Goal: Information Seeking & Learning: Learn about a topic

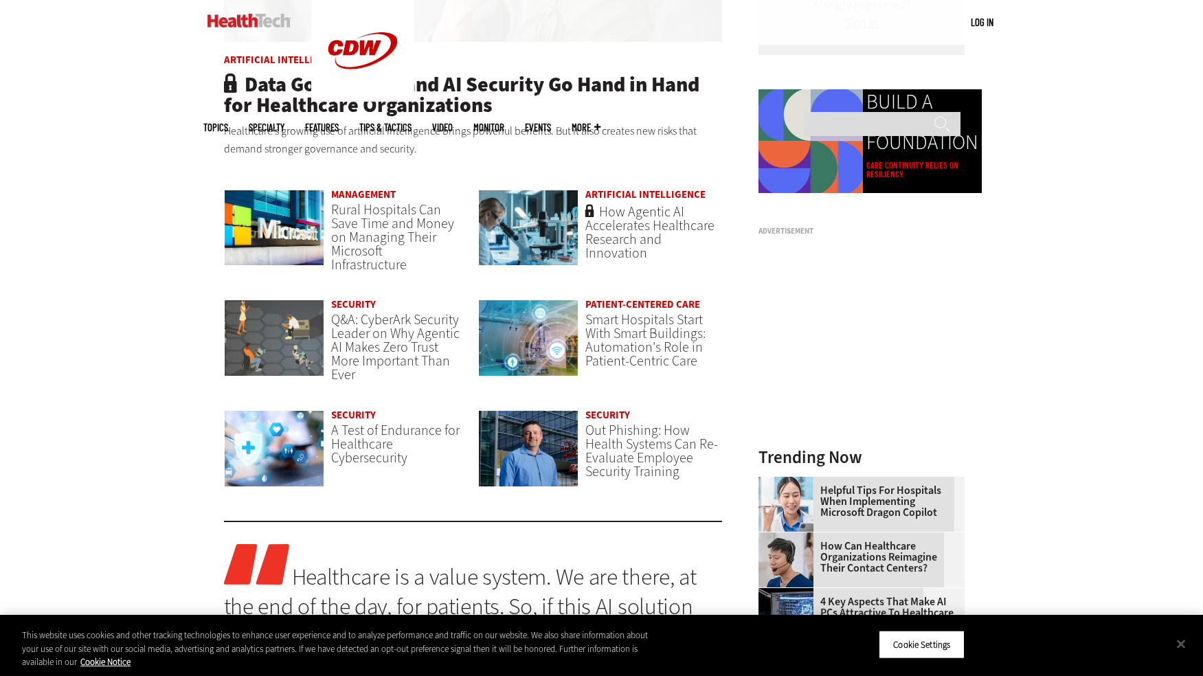
scroll to position [1030, 0]
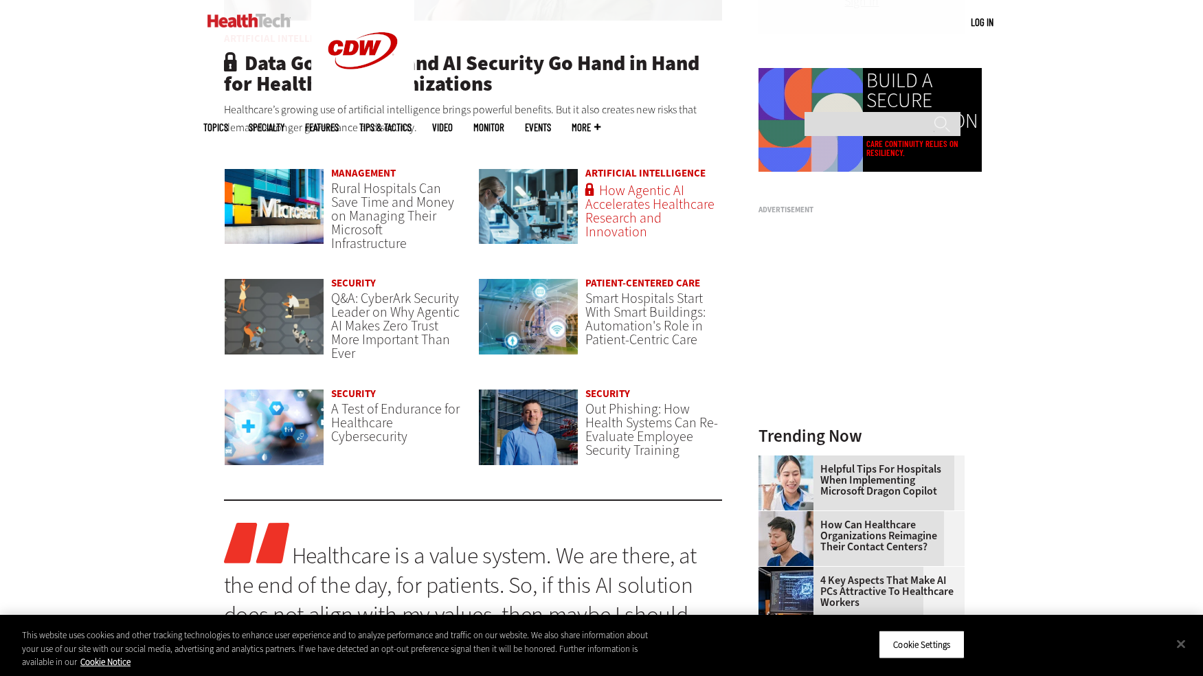
click at [662, 206] on span "How Agentic AI Accelerates Healthcare Research and Innovation" at bounding box center [649, 211] width 129 height 60
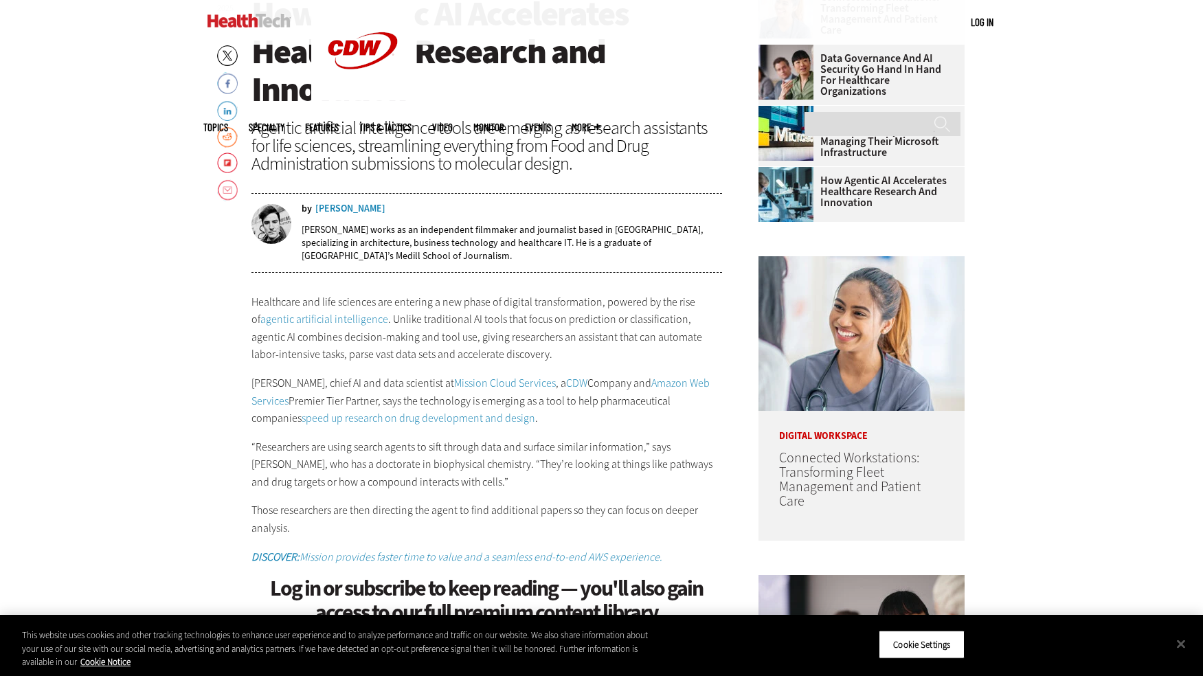
scroll to position [618, 0]
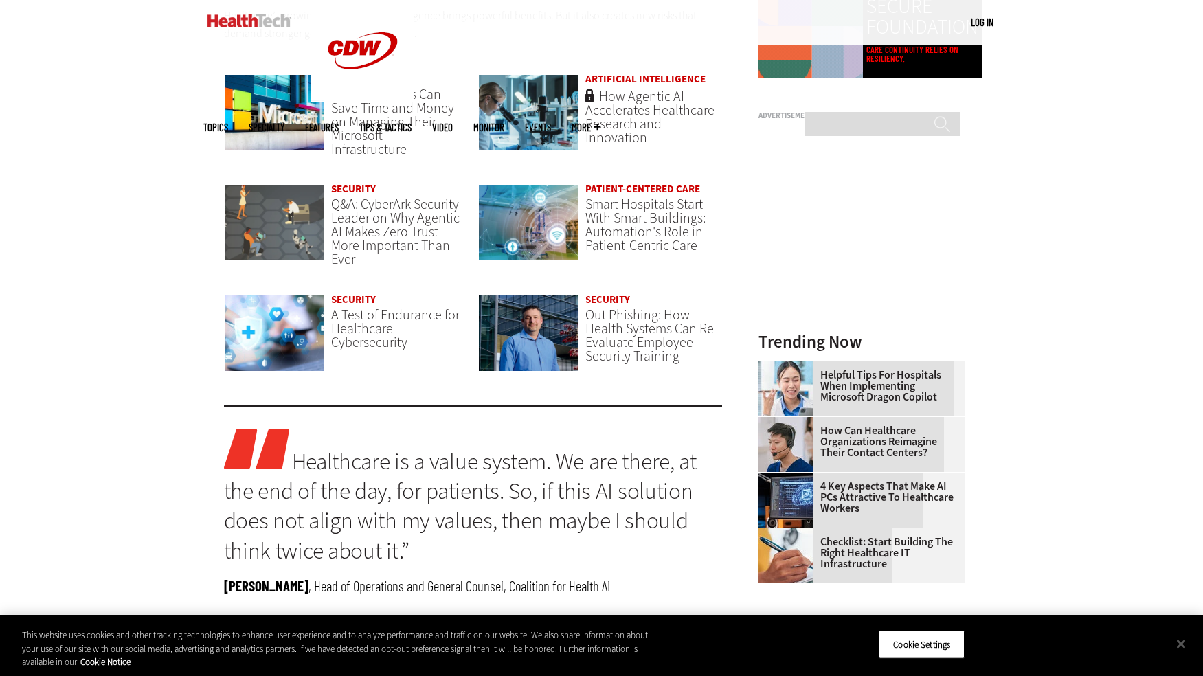
scroll to position [1099, 0]
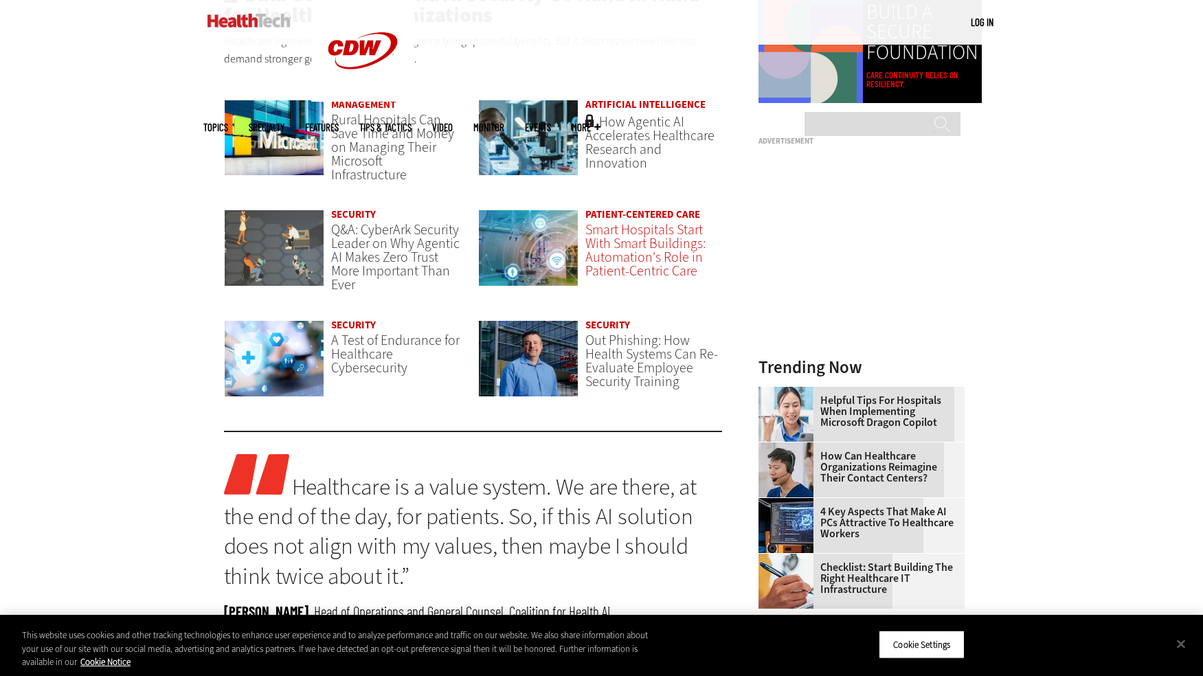
click at [621, 266] on span "Smart Hospitals Start With Smart Buildings: Automation's Role in Patient-Centri…" at bounding box center [645, 251] width 120 height 60
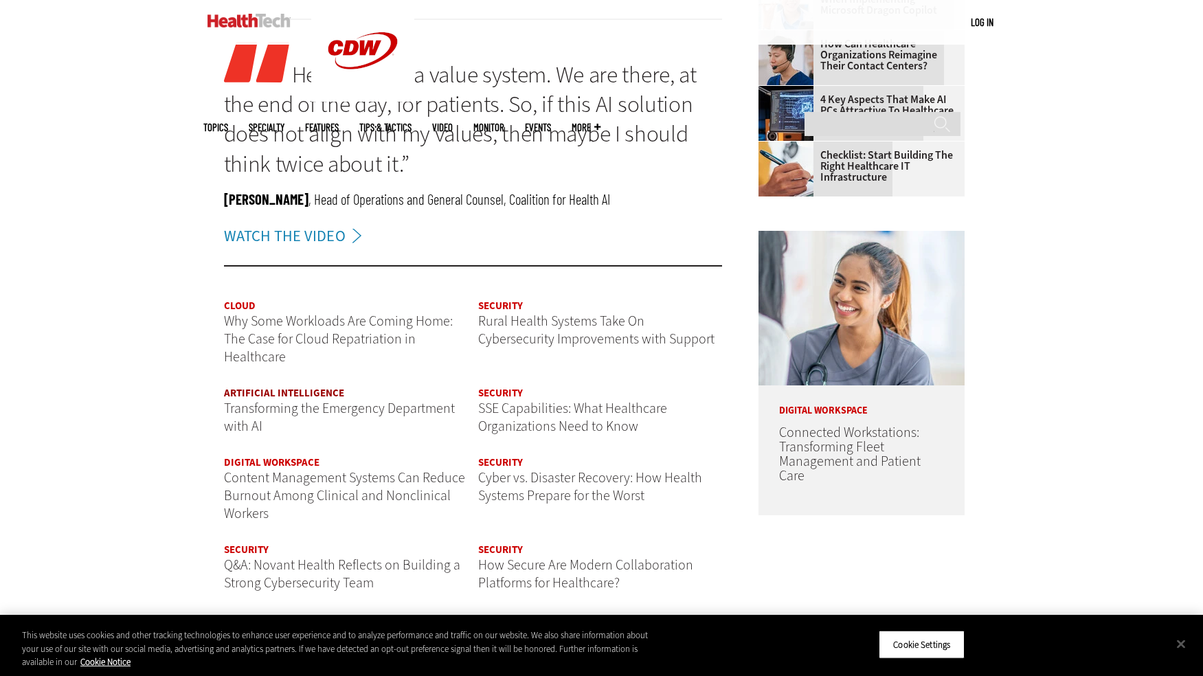
click at [307, 391] on link "Artificial Intelligence" at bounding box center [284, 393] width 120 height 14
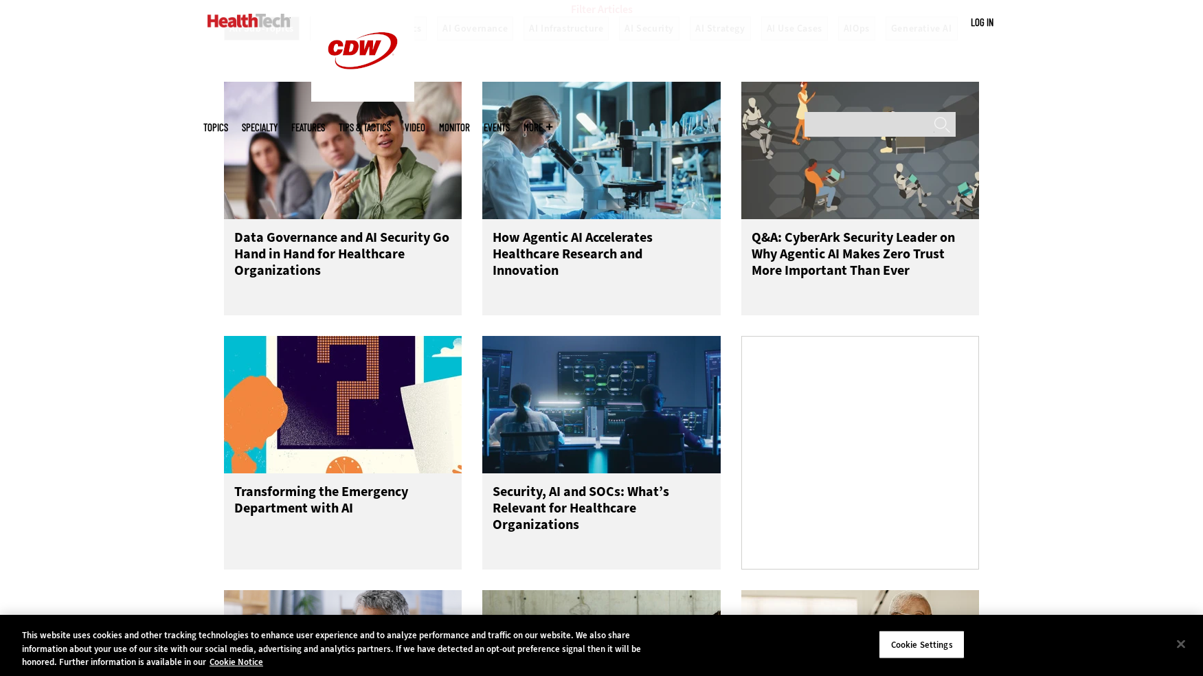
scroll to position [687, 0]
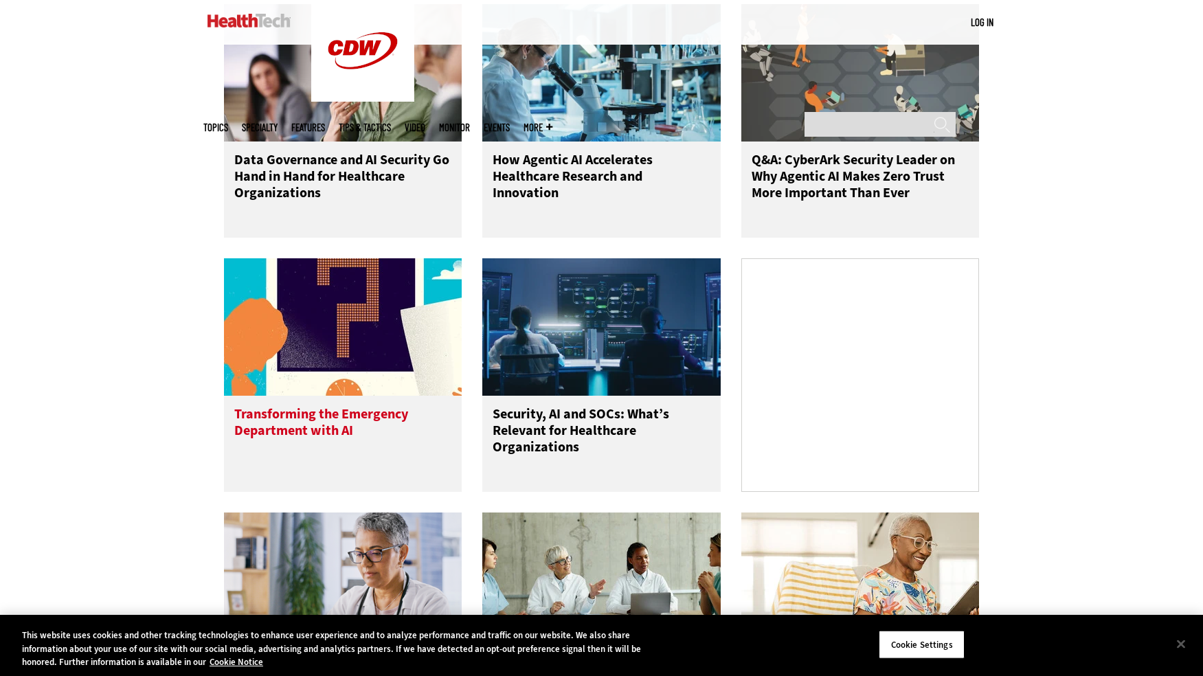
click at [339, 439] on h3 "Transforming the Emergency Department with AI" at bounding box center [343, 433] width 218 height 55
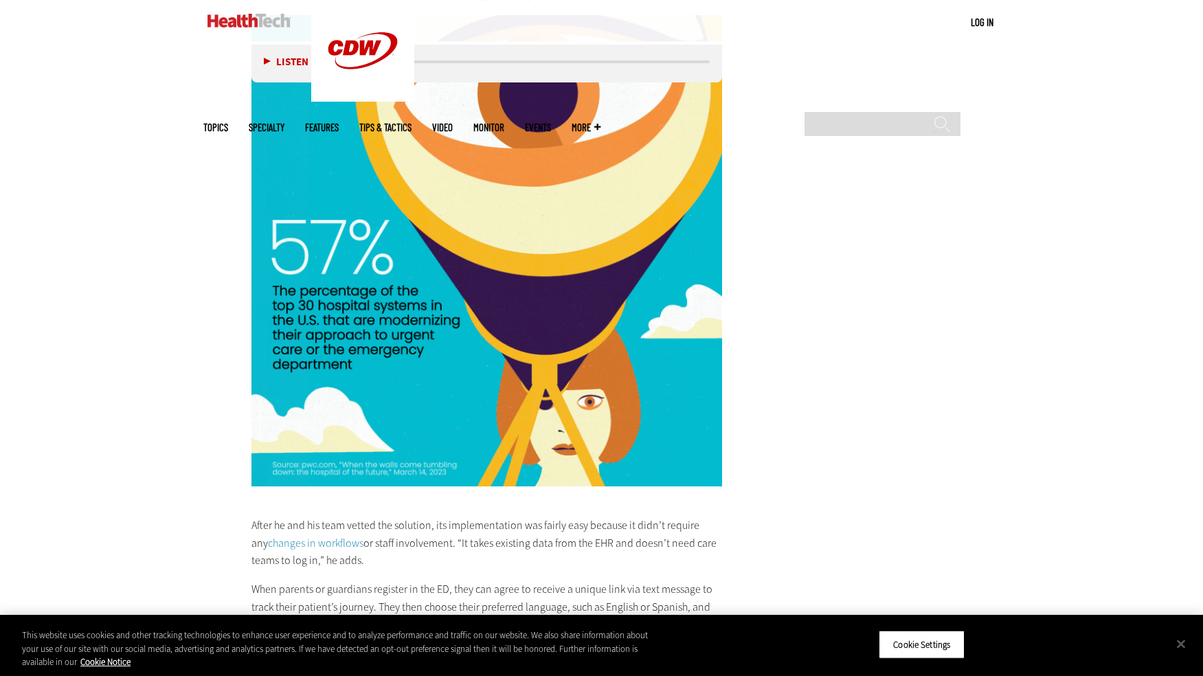
scroll to position [1855, 0]
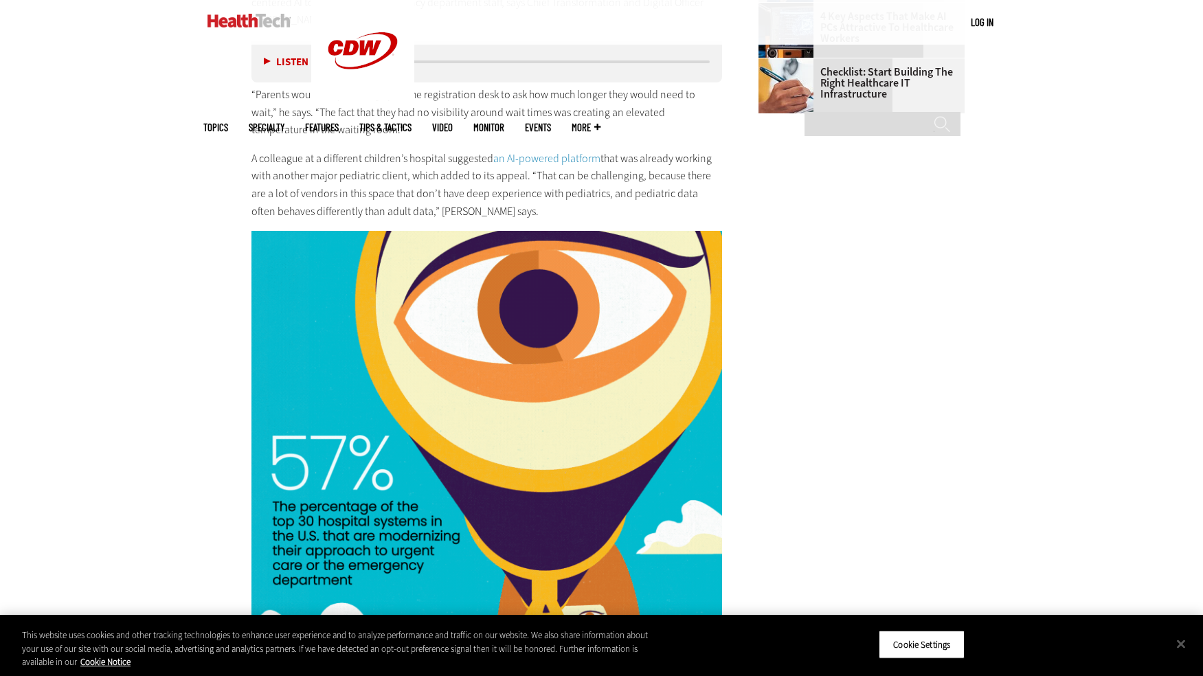
click at [539, 151] on link "an AI-powered platform" at bounding box center [546, 158] width 107 height 14
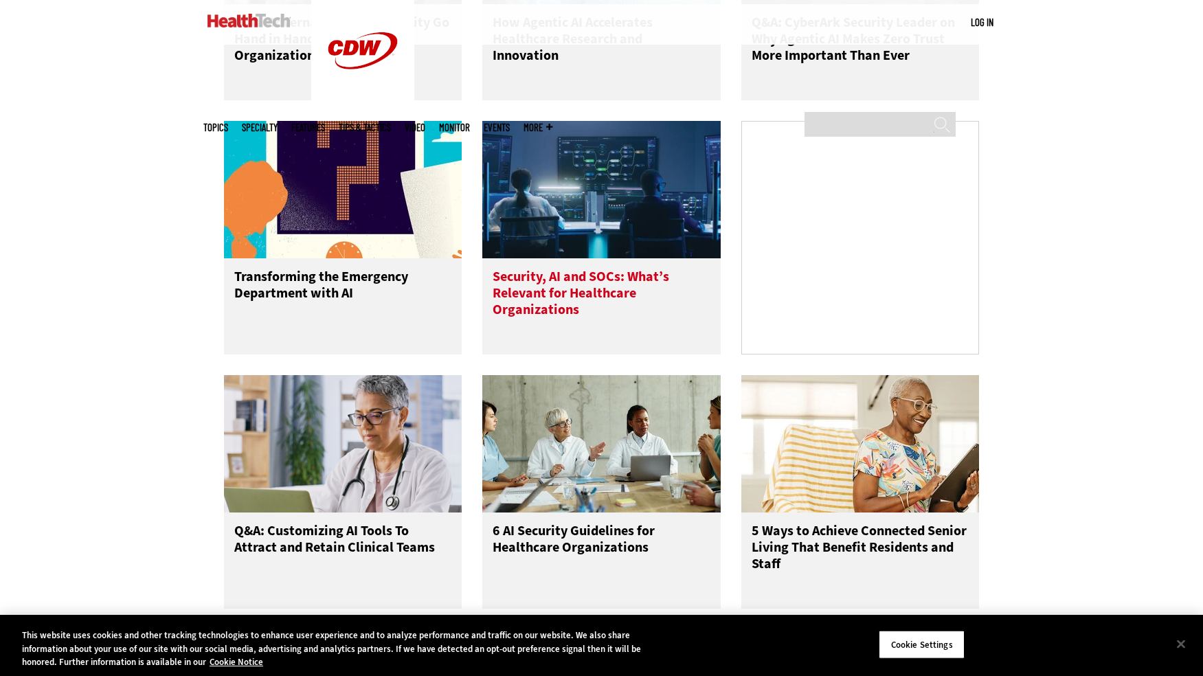
click at [575, 311] on h3 "Security, AI and SOCs: What’s Relevant for Healthcare Organizations" at bounding box center [602, 296] width 218 height 55
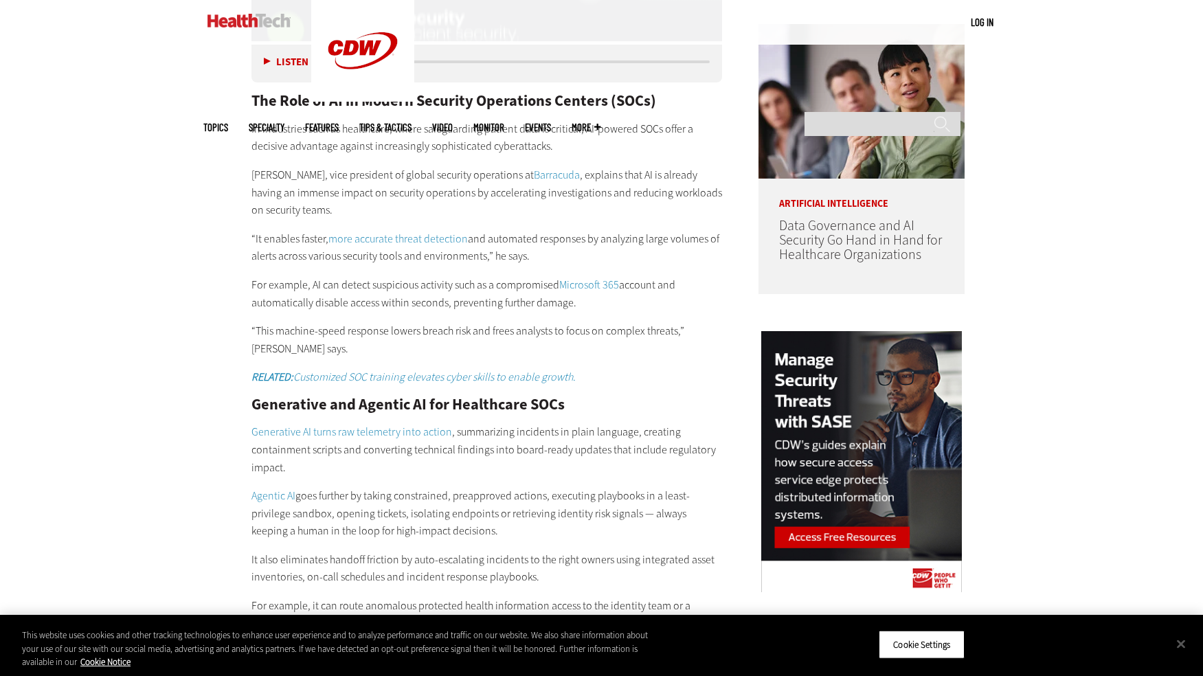
scroll to position [1305, 0]
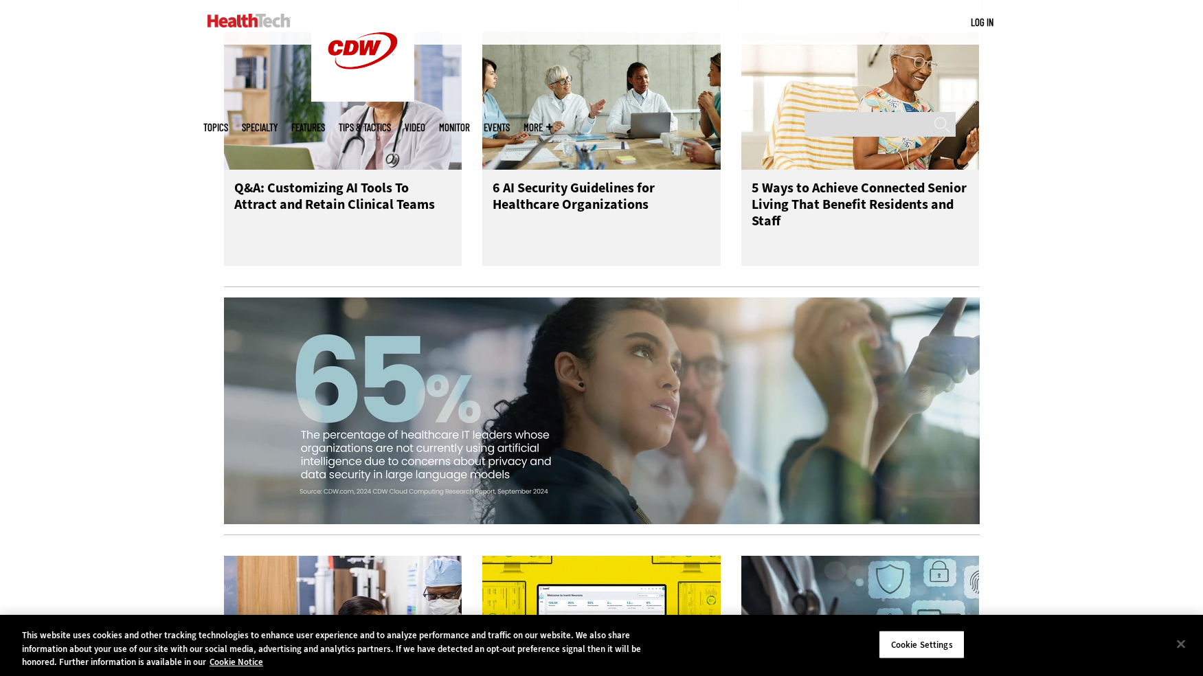
scroll to position [1168, 0]
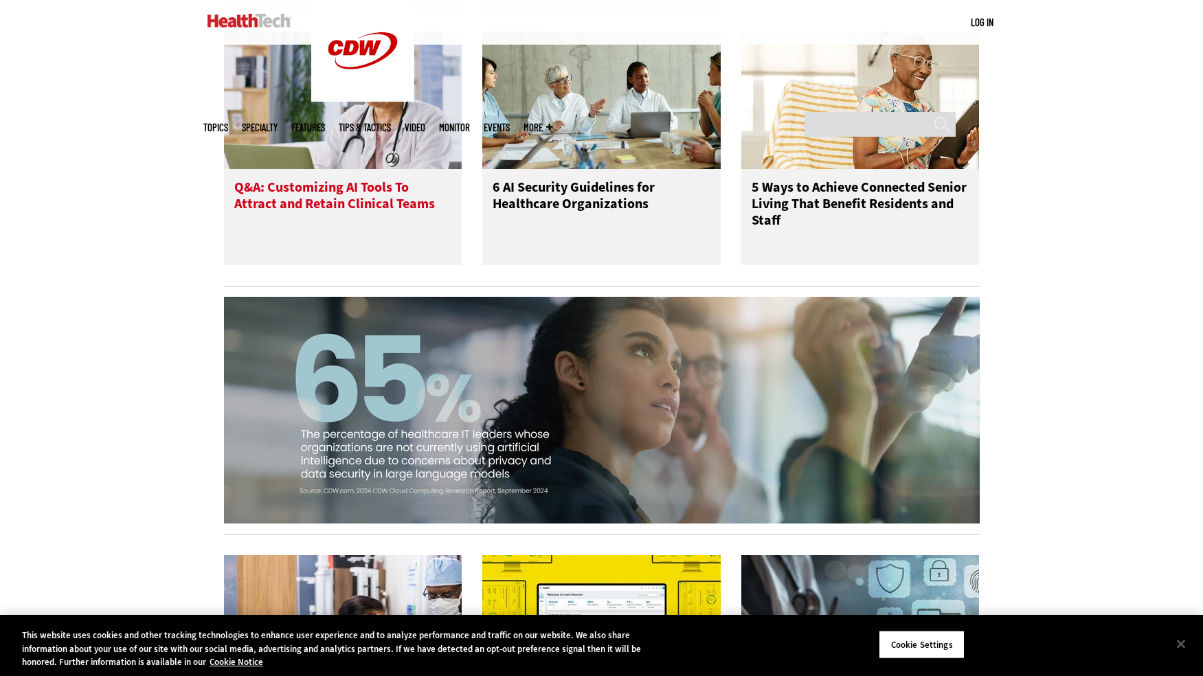
click at [393, 218] on h3 "Q&A: Customizing AI Tools To Attract and Retain Clinical Teams" at bounding box center [343, 206] width 218 height 55
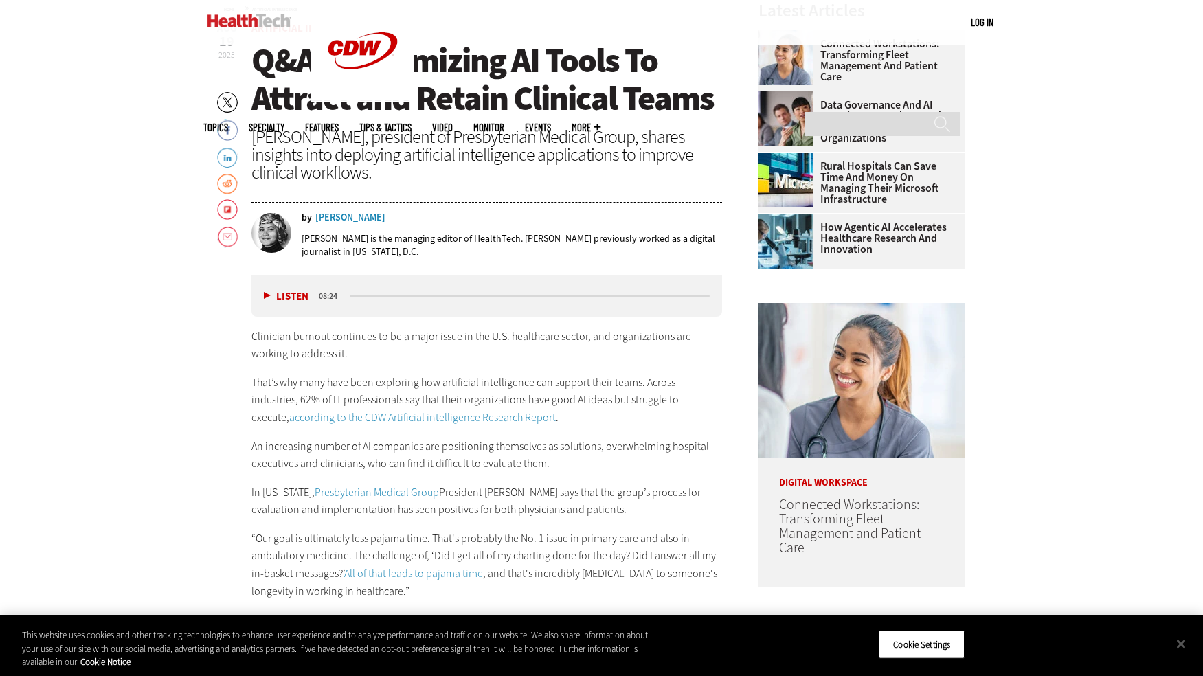
scroll to position [687, 0]
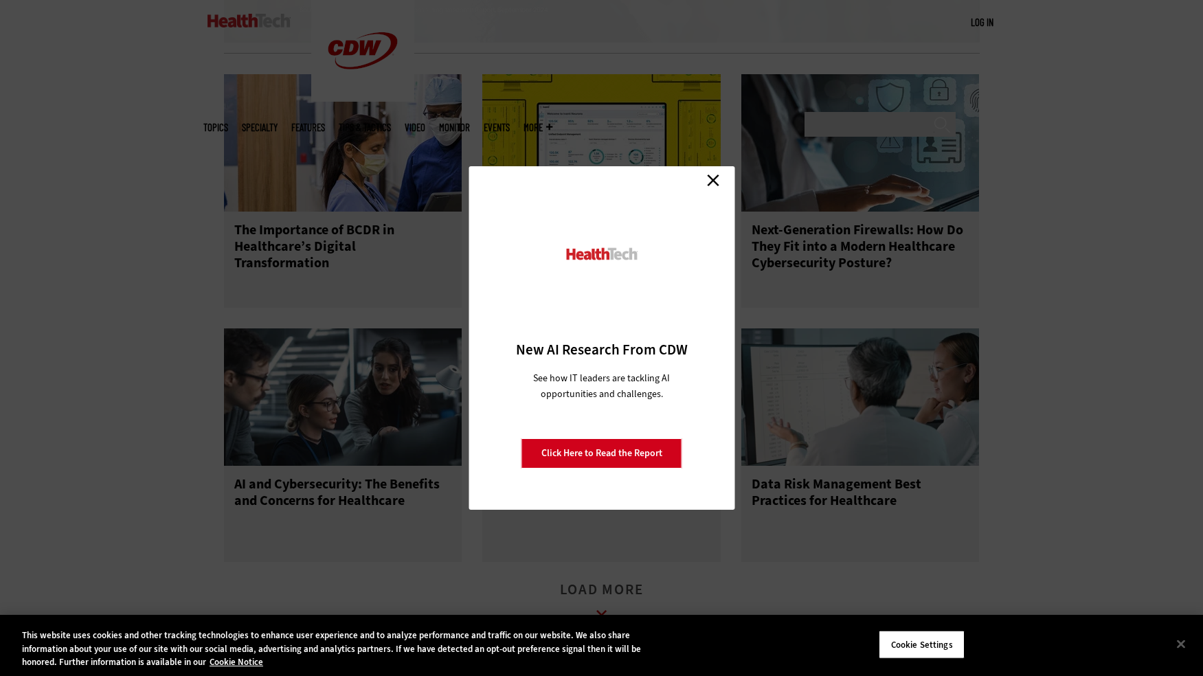
click at [713, 179] on link "Close" at bounding box center [713, 180] width 21 height 21
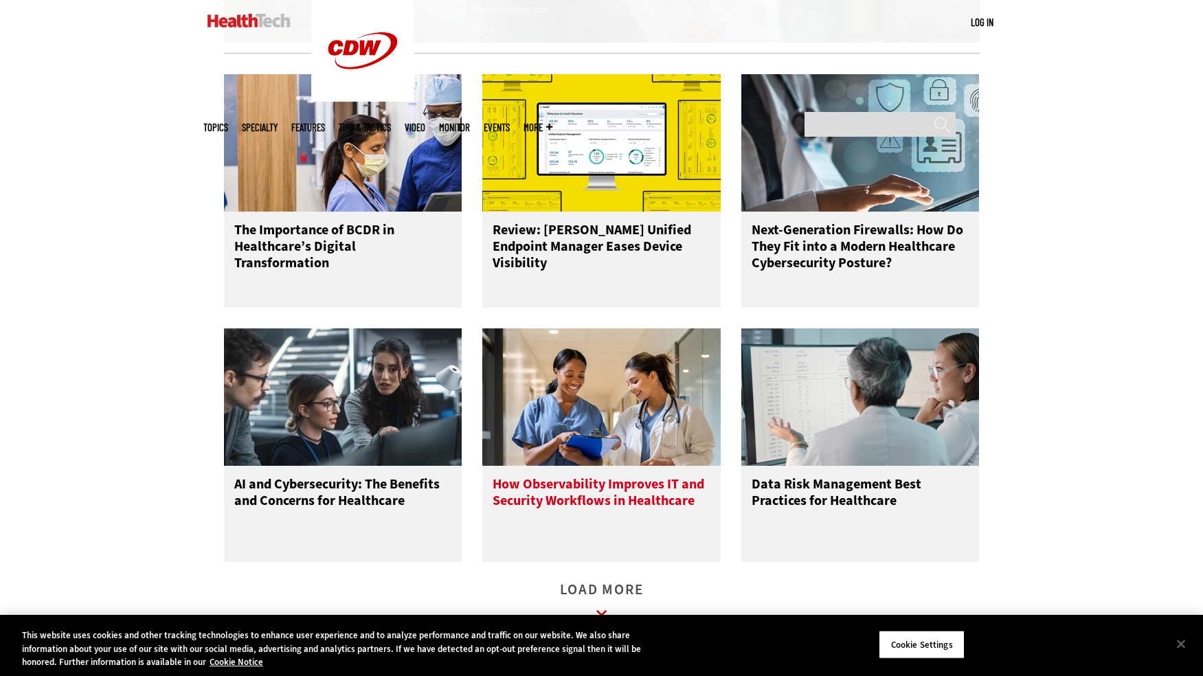
click at [607, 508] on h3 "How Observability Improves IT and Security Workflows in Healthcare" at bounding box center [602, 503] width 218 height 55
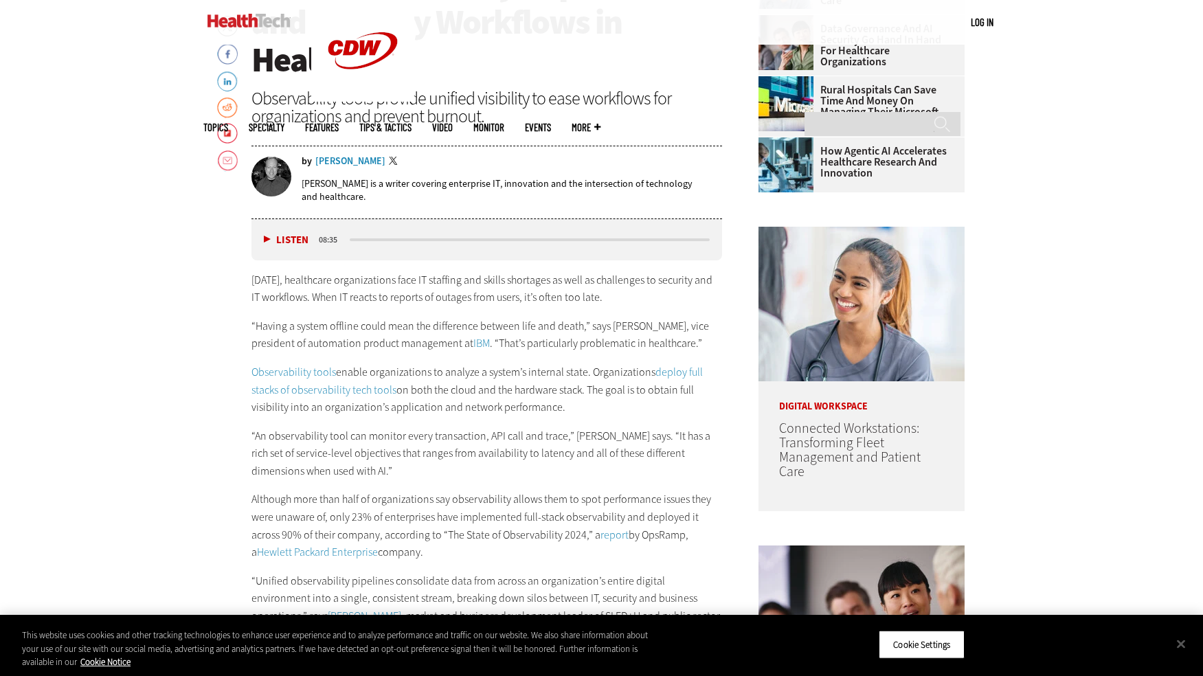
scroll to position [893, 0]
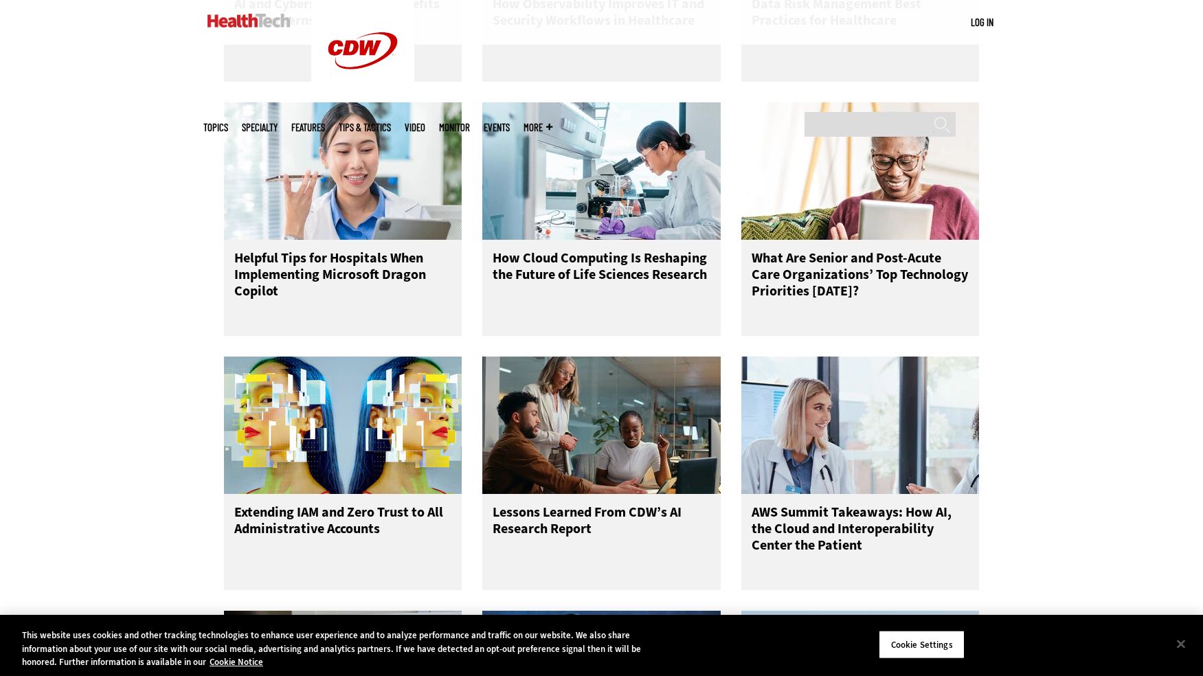
scroll to position [2130, 0]
click at [1179, 642] on button "Close" at bounding box center [1181, 644] width 30 height 30
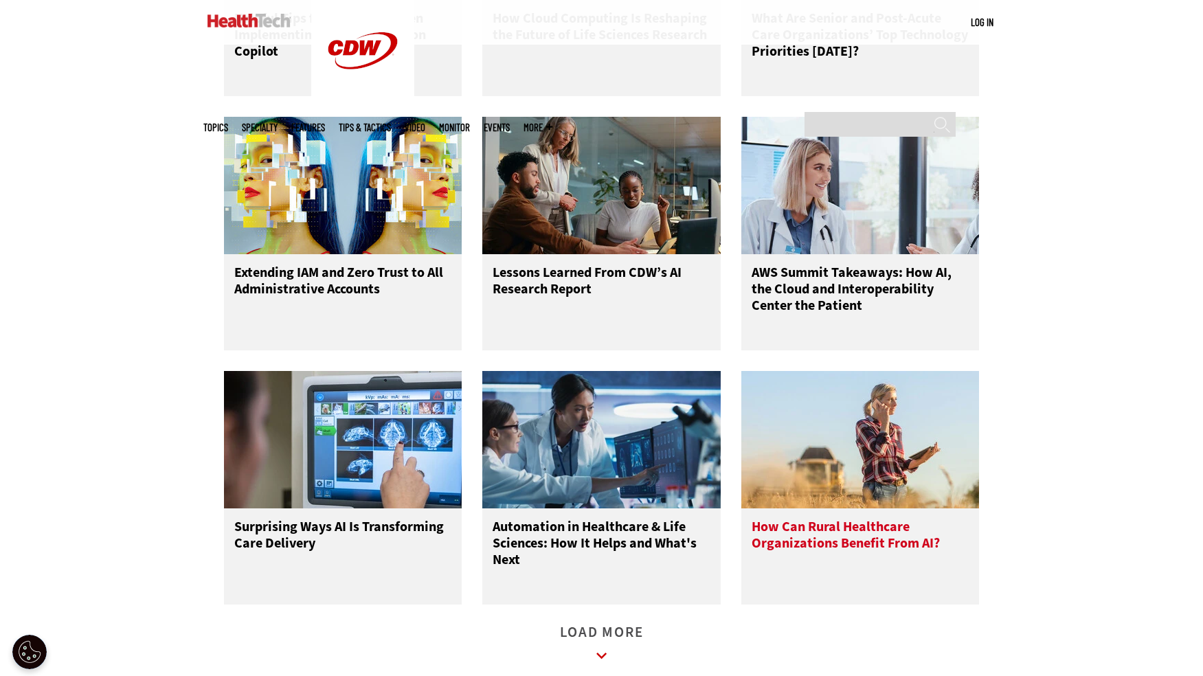
scroll to position [2404, 0]
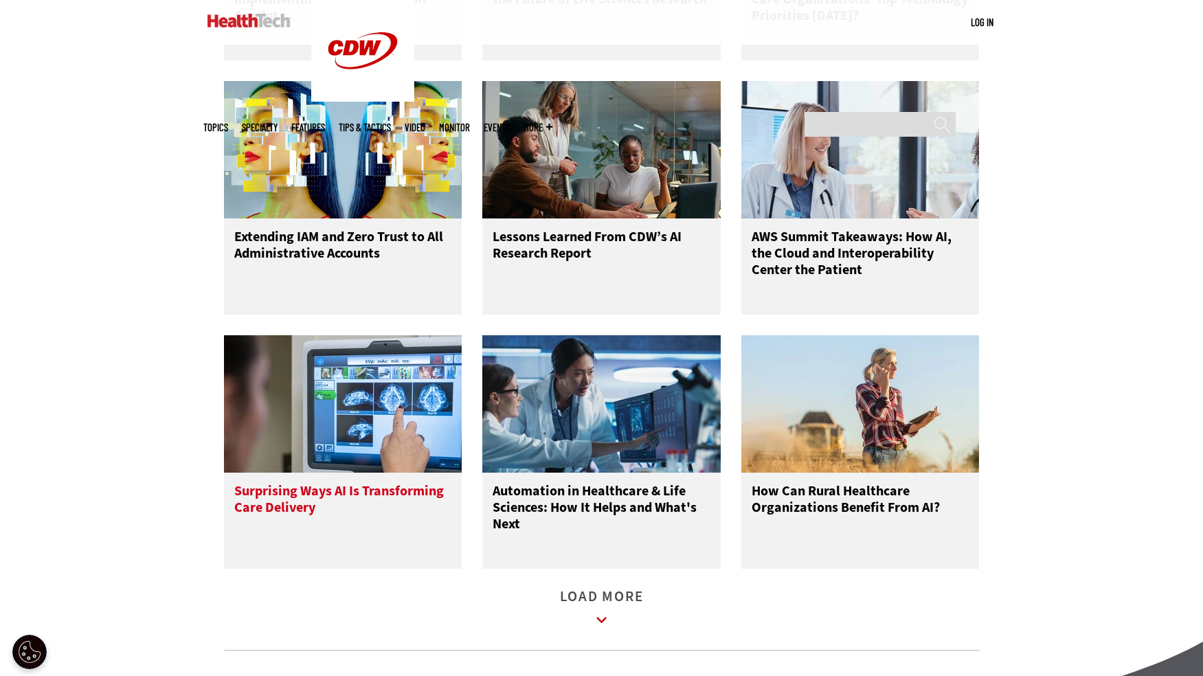
click at [407, 503] on h3 "Surprising Ways AI Is Transforming Care Delivery" at bounding box center [343, 510] width 218 height 55
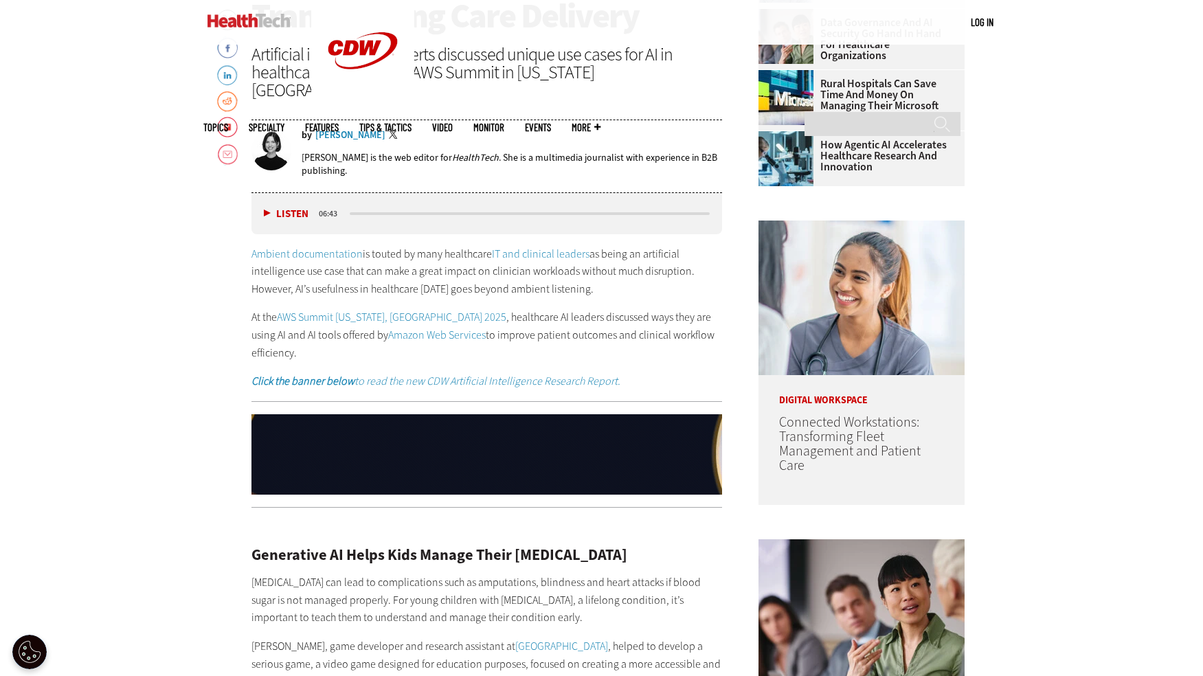
scroll to position [824, 0]
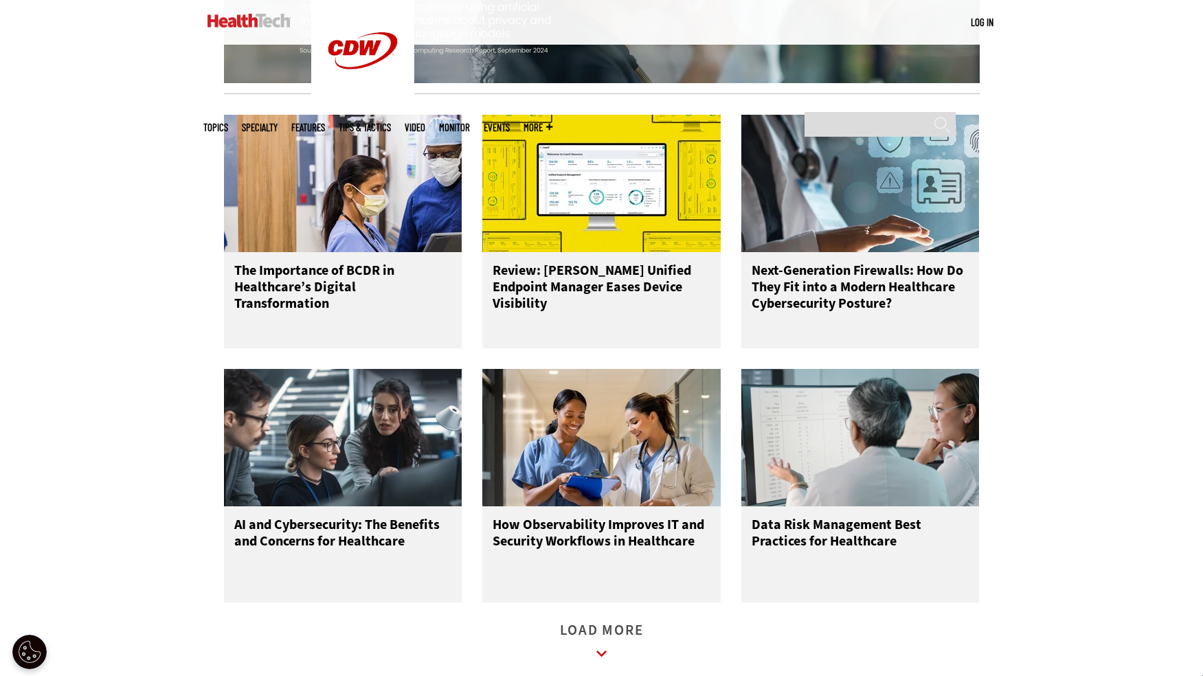
scroll to position [1855, 0]
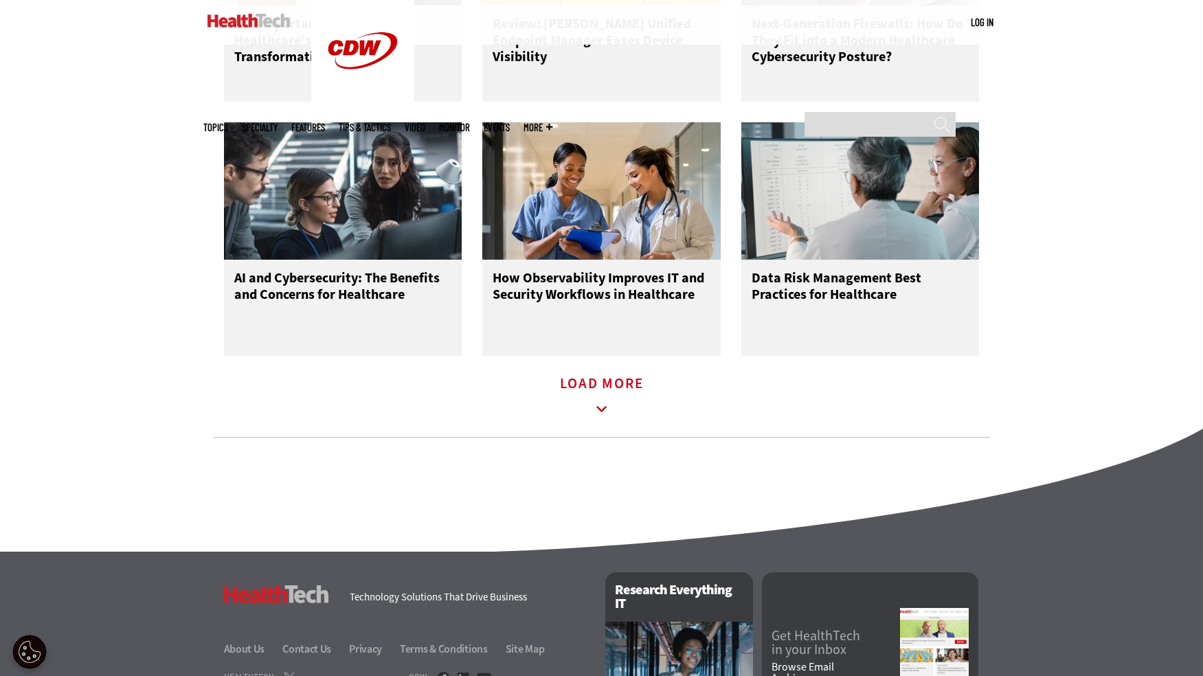
click at [603, 396] on link "Load More" at bounding box center [602, 398] width 84 height 38
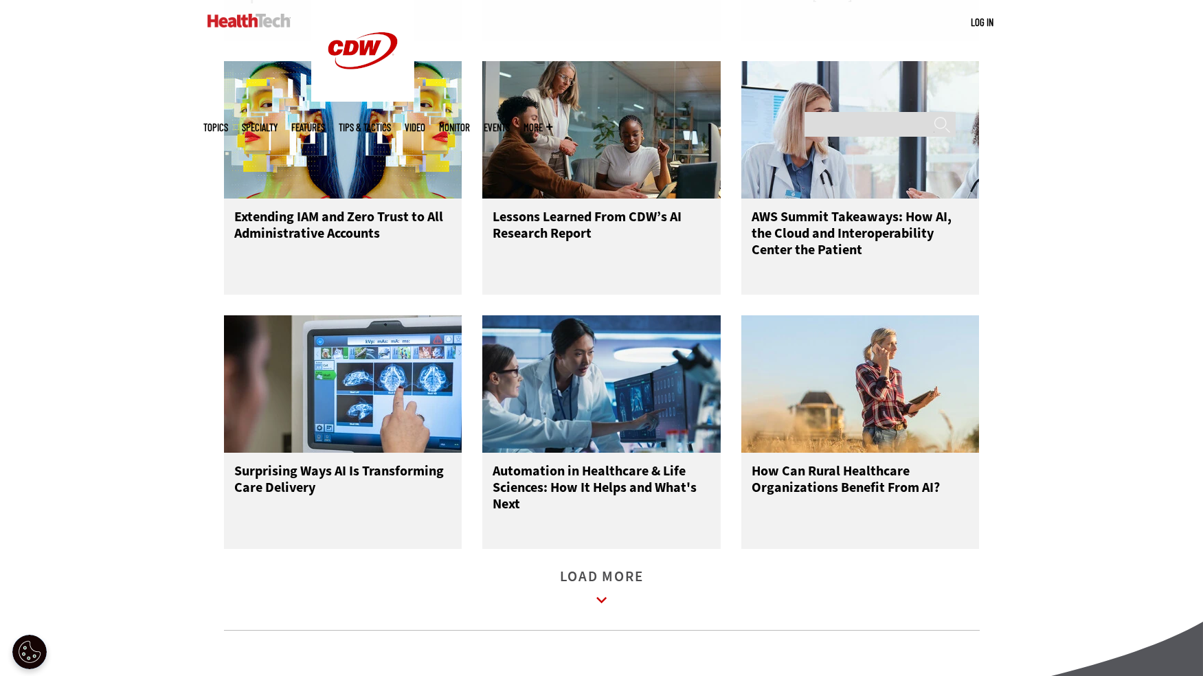
scroll to position [2610, 0]
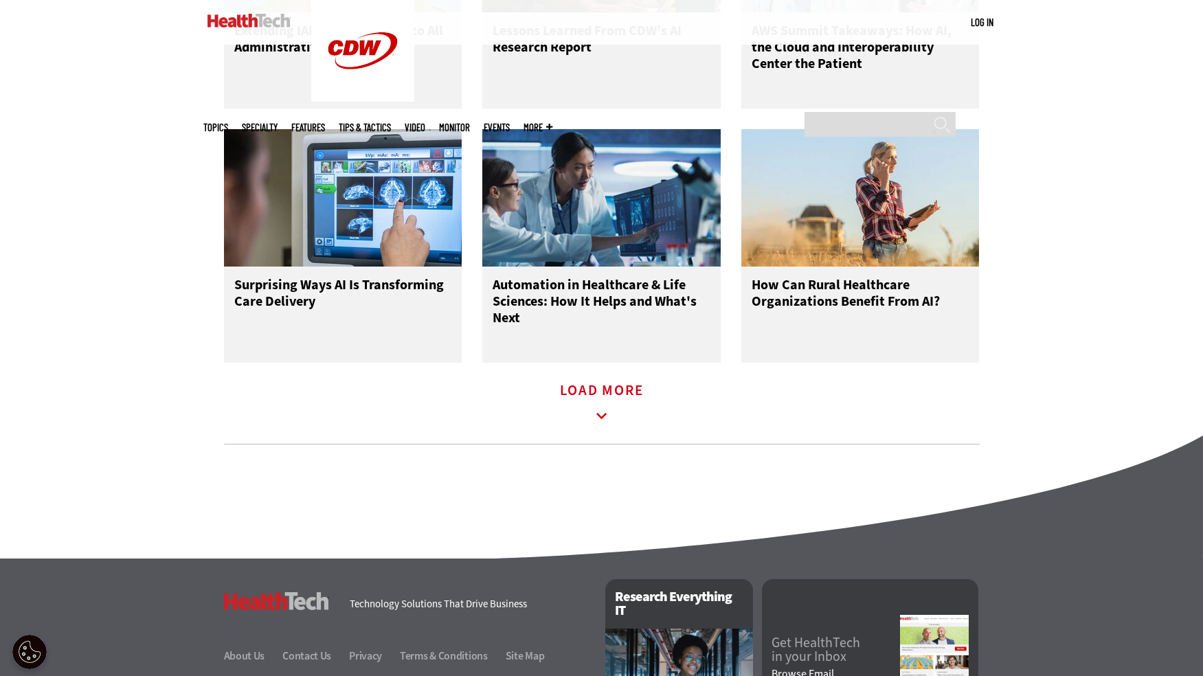
click at [591, 412] on link "Load More" at bounding box center [602, 404] width 84 height 38
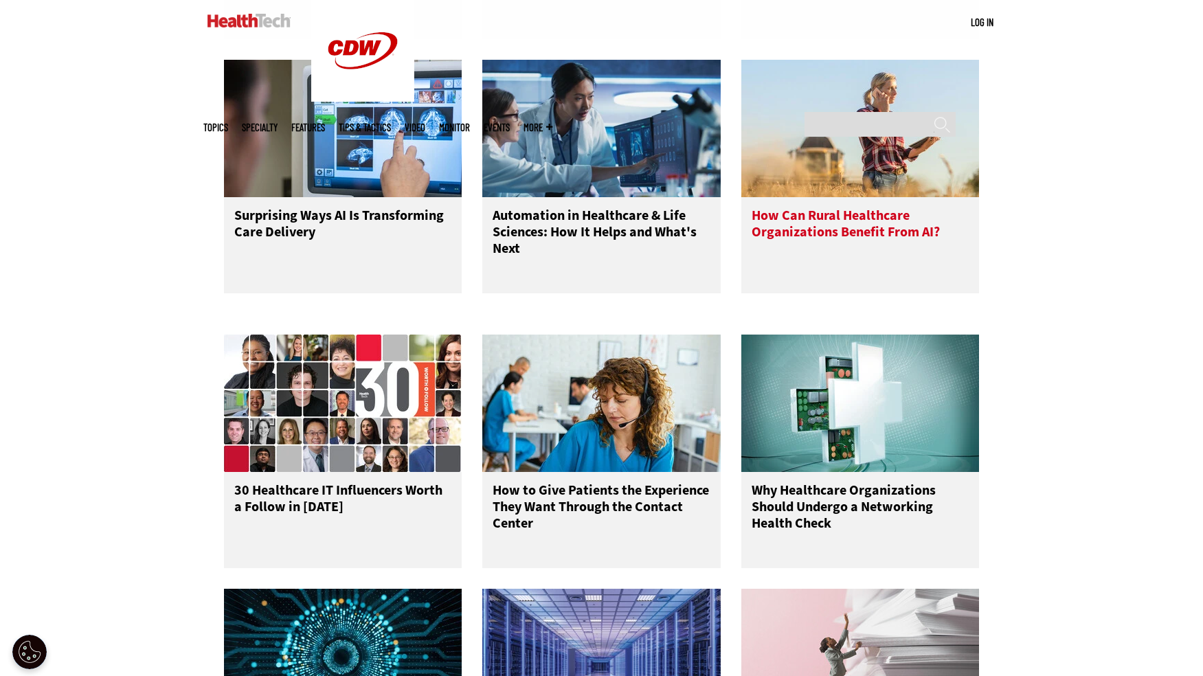
scroll to position [2679, 0]
click at [877, 249] on h3 "How Can Rural Healthcare Organizations Benefit From AI?" at bounding box center [861, 235] width 218 height 55
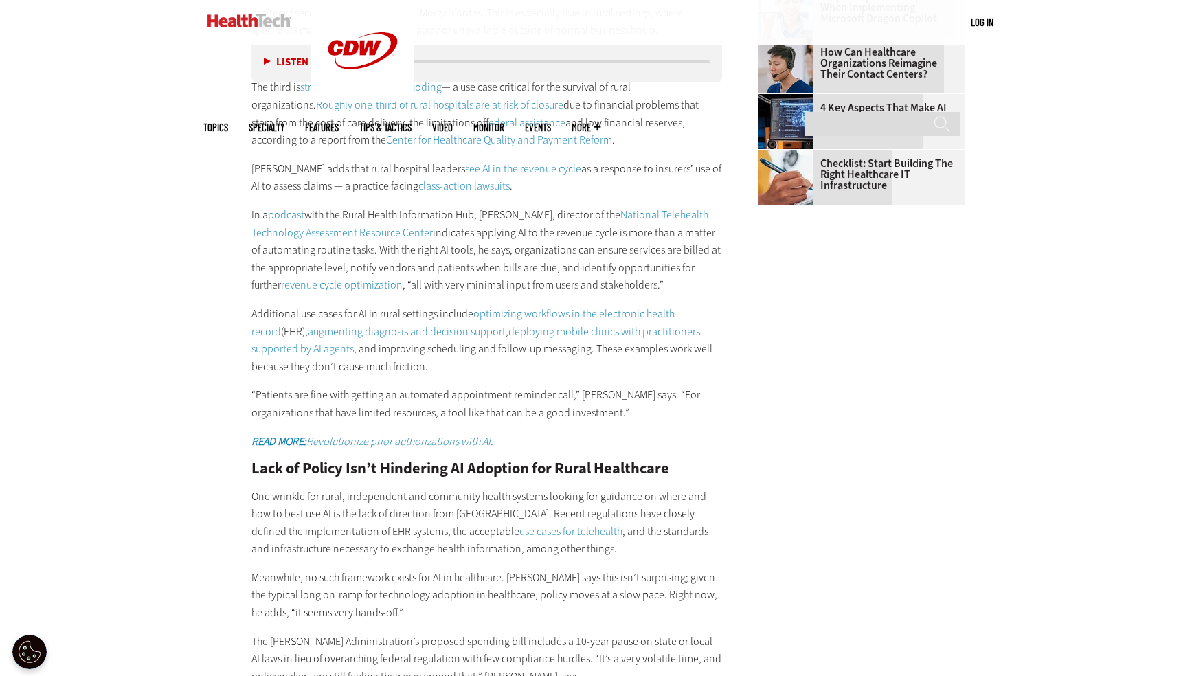
scroll to position [1786, 0]
